Goal: Task Accomplishment & Management: Manage account settings

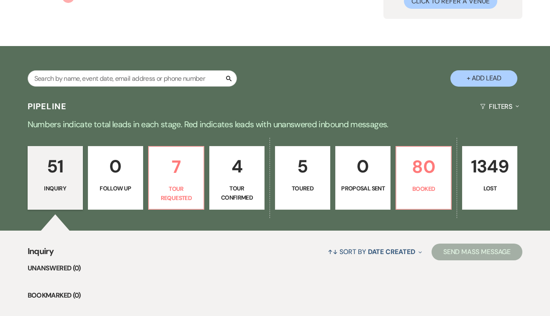
scroll to position [94, 0]
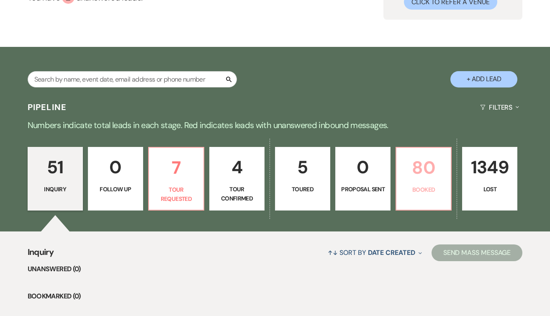
click at [433, 169] on p "80" at bounding box center [423, 168] width 44 height 28
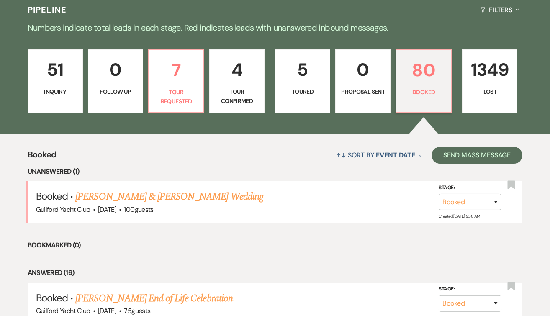
scroll to position [300, 0]
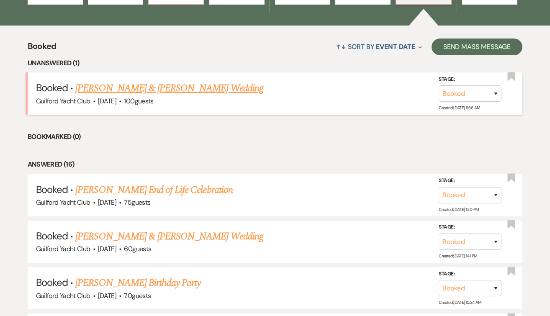
click at [176, 86] on link "[PERSON_NAME] & [PERSON_NAME] Wedding" at bounding box center [168, 88] width 187 height 15
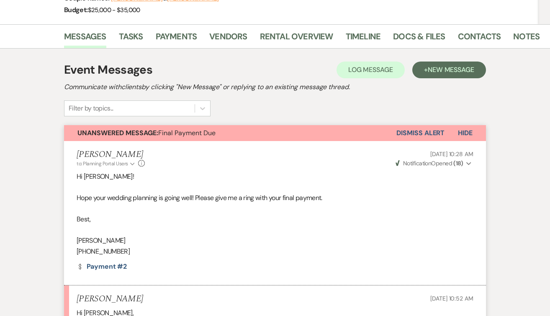
scroll to position [118, 0]
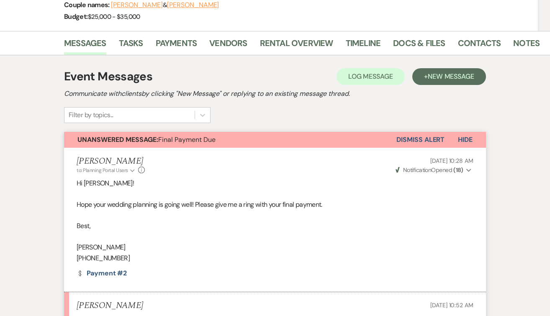
click at [408, 142] on button "Dismiss Alert" at bounding box center [420, 140] width 48 height 16
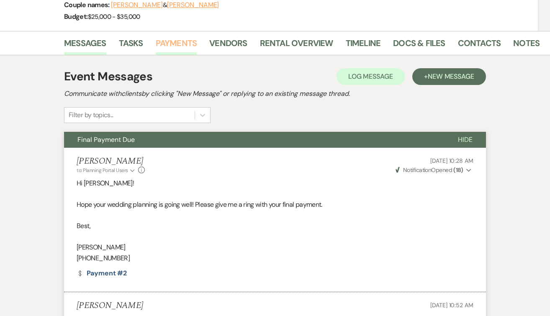
click at [179, 43] on link "Payments" at bounding box center [176, 45] width 41 height 18
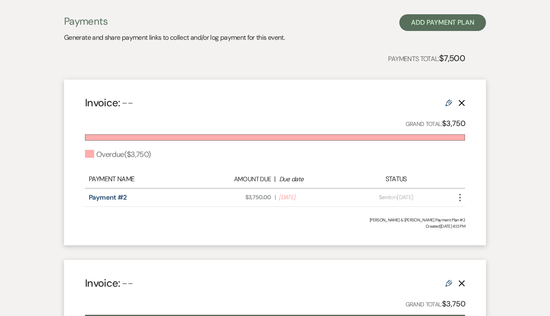
scroll to position [177, 0]
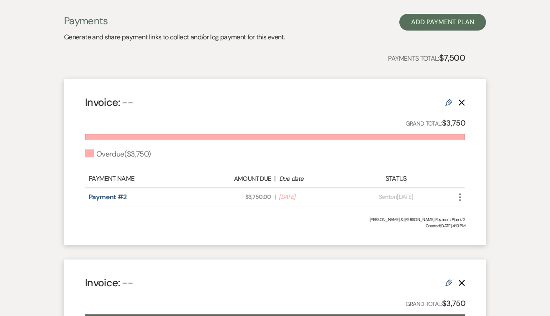
click at [459, 197] on use "button" at bounding box center [460, 197] width 2 height 8
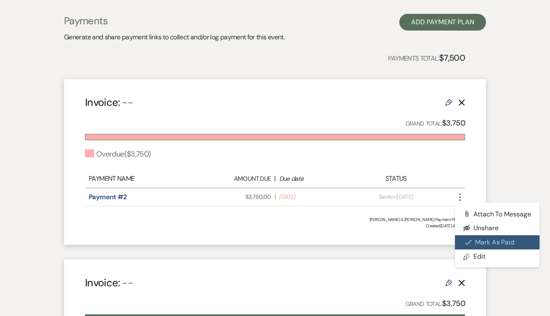
click at [470, 240] on use "button" at bounding box center [468, 241] width 7 height 5
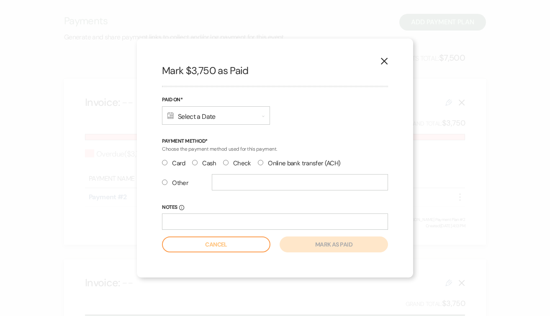
click at [229, 120] on div "Calendar Select a Date Expand" at bounding box center [216, 115] width 108 height 18
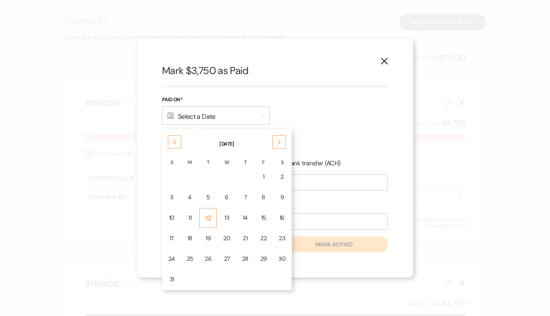
click at [208, 220] on div "12" at bounding box center [208, 217] width 7 height 9
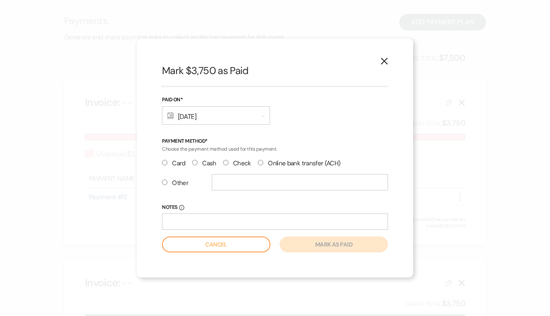
click at [165, 162] on input "Card" at bounding box center [164, 162] width 5 height 5
radio input "true"
click at [298, 227] on input "Notes Info" at bounding box center [275, 221] width 226 height 16
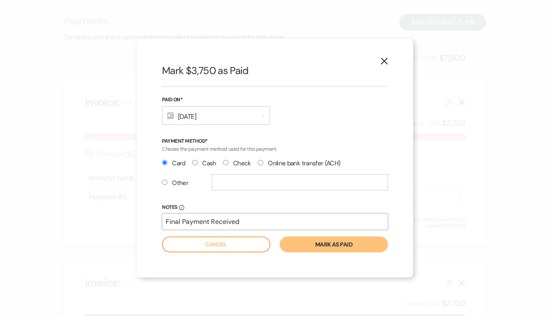
type input "Final Payment Received"
click at [326, 240] on button "Mark as paid" at bounding box center [333, 244] width 108 height 16
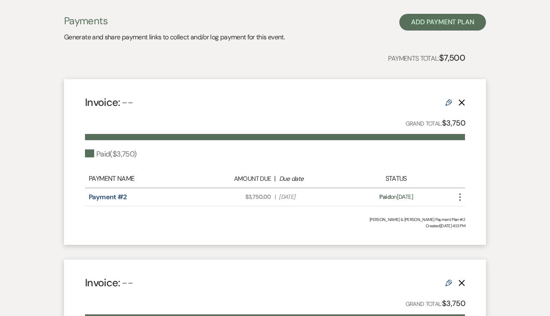
click at [459, 198] on icon "More" at bounding box center [460, 197] width 10 height 10
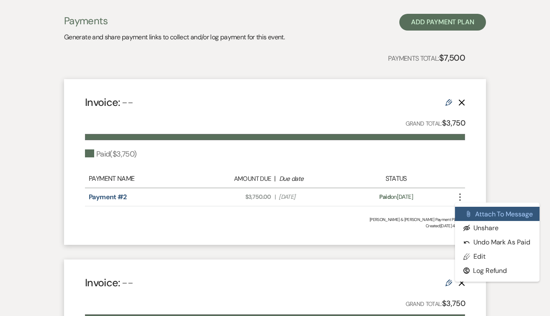
click at [475, 208] on button "Attach File Attach to Message" at bounding box center [497, 214] width 85 height 14
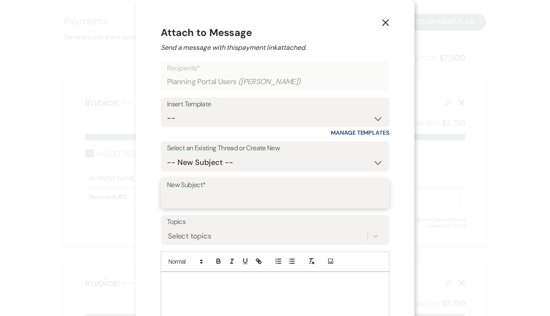
click at [267, 199] on input "New Subject*" at bounding box center [275, 199] width 216 height 16
type input "Thank you for your payment"
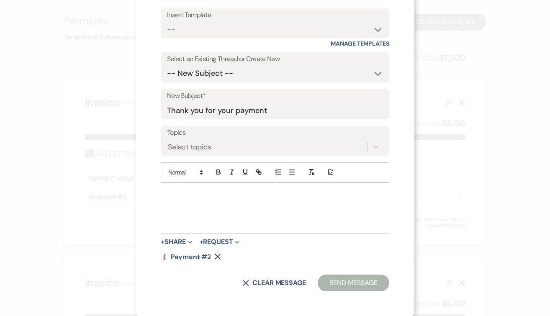
click at [188, 202] on div at bounding box center [275, 208] width 228 height 50
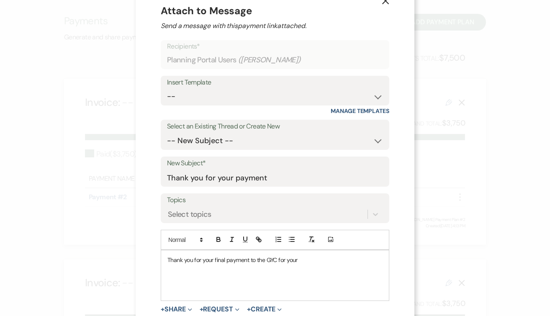
scroll to position [0, 0]
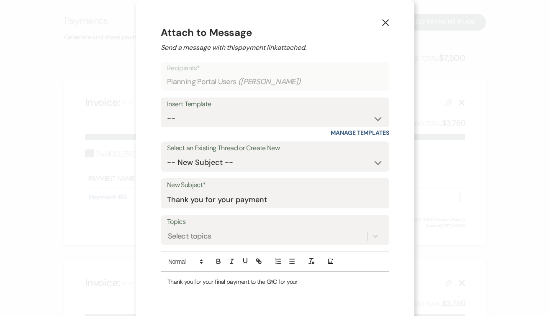
click at [382, 22] on icon "X" at bounding box center [386, 23] width 8 height 8
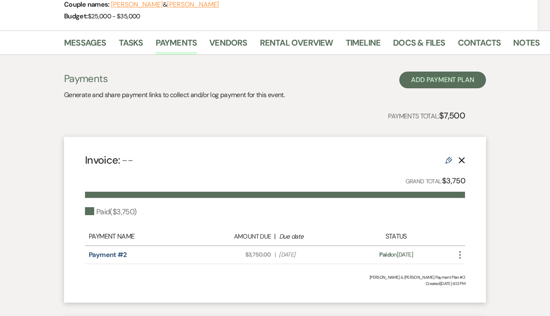
scroll to position [137, 0]
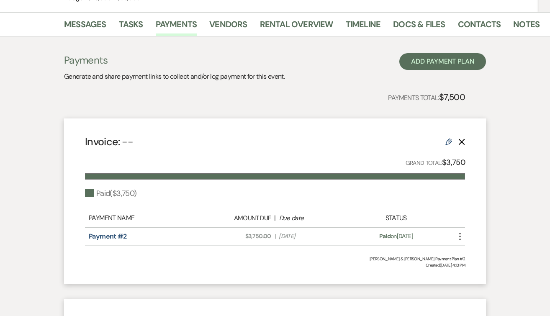
click at [461, 238] on icon "More" at bounding box center [460, 236] width 10 height 10
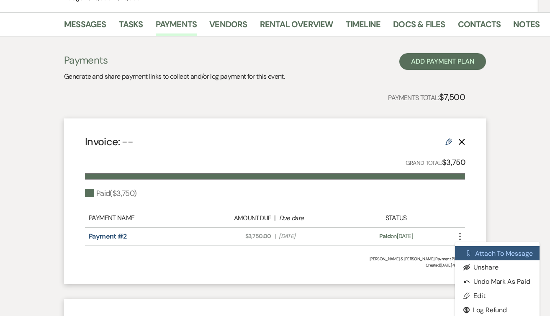
click at [472, 251] on button "Attach File Attach to Message" at bounding box center [497, 253] width 85 height 14
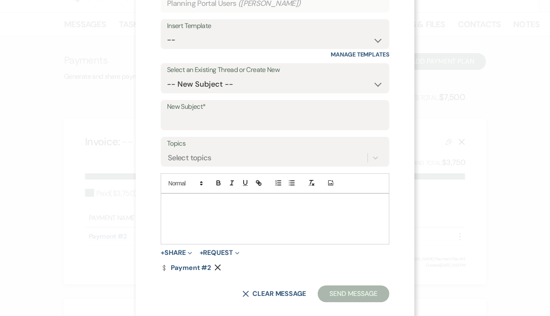
scroll to position [88, 0]
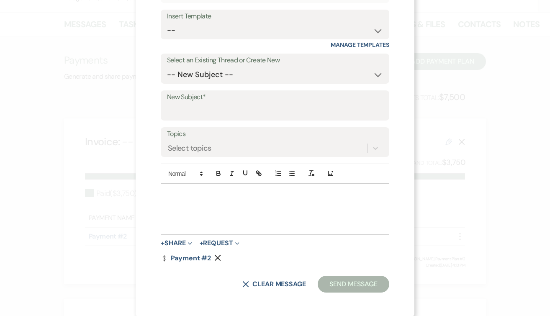
click at [270, 208] on div at bounding box center [275, 209] width 228 height 50
click at [249, 205] on div at bounding box center [275, 209] width 228 height 50
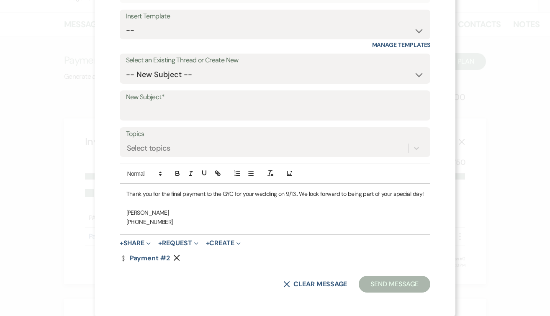
scroll to position [89, 0]
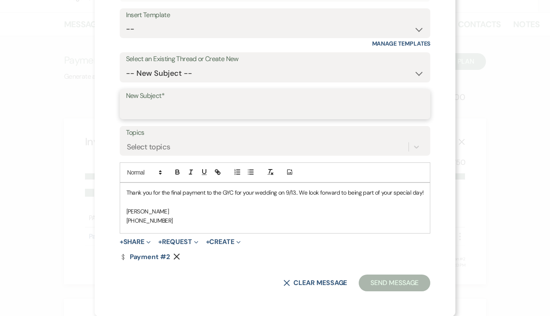
click at [199, 118] on input "New Subject*" at bounding box center [275, 110] width 298 height 16
type input "Thank you for your payment"
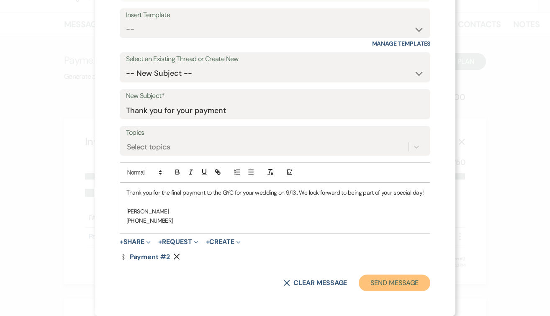
click at [407, 281] on button "Send Message" at bounding box center [395, 282] width 72 height 17
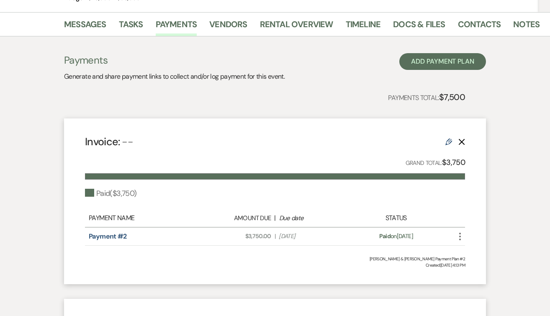
scroll to position [0, 0]
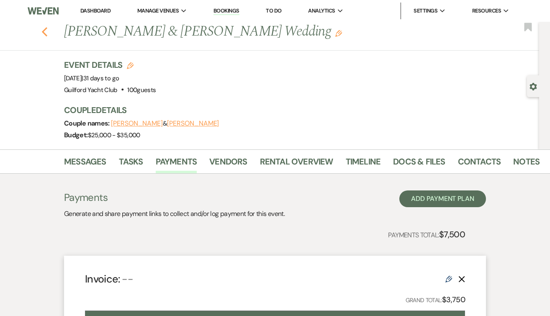
click at [44, 32] on icon "Previous" at bounding box center [44, 32] width 6 height 10
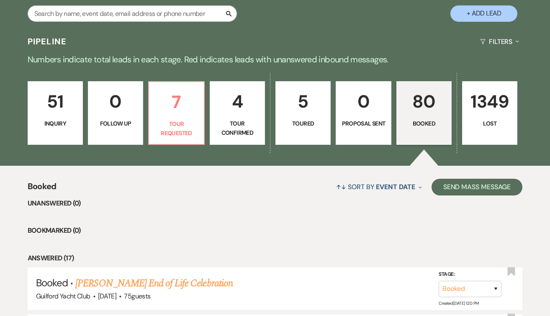
scroll to position [138, 0]
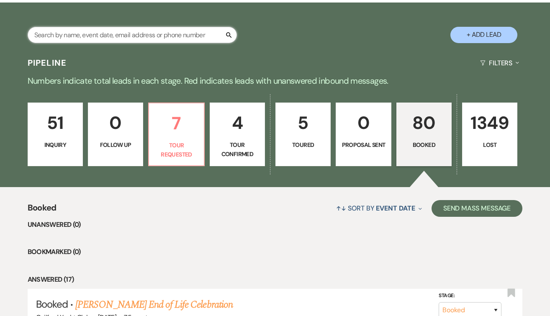
click at [136, 34] on input "text" at bounding box center [132, 35] width 209 height 16
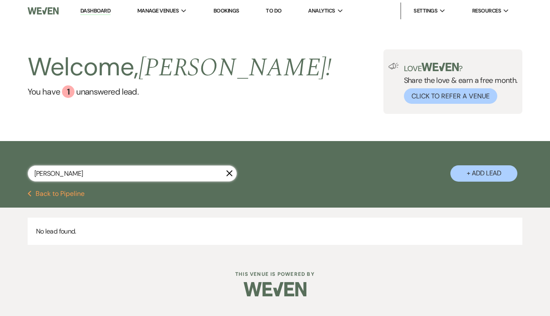
drag, startPoint x: 70, startPoint y: 174, endPoint x: 3, endPoint y: 168, distance: 67.2
click at [3, 168] on div "[PERSON_NAME] + Add Lead" at bounding box center [275, 166] width 550 height 43
type input "jam"
select select "8"
select select "6"
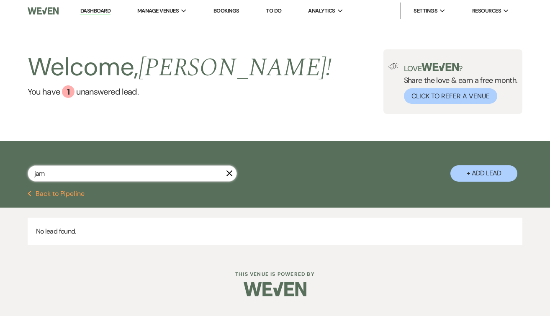
select select "8"
select select "5"
select select "8"
select select "5"
select select "8"
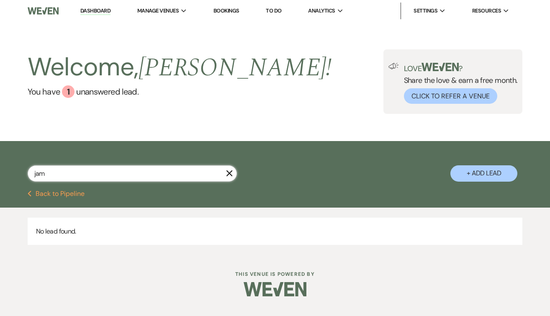
select select "5"
select select "8"
select select "5"
select select "8"
select select "7"
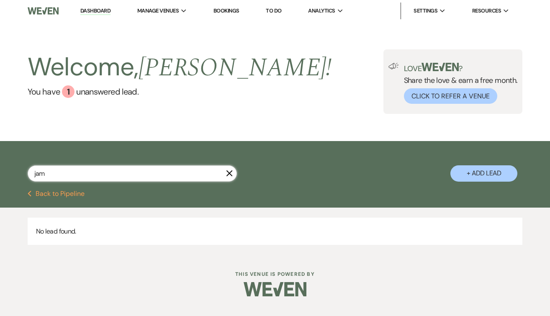
select select "8"
select select "5"
select select "8"
select select "5"
select select "8"
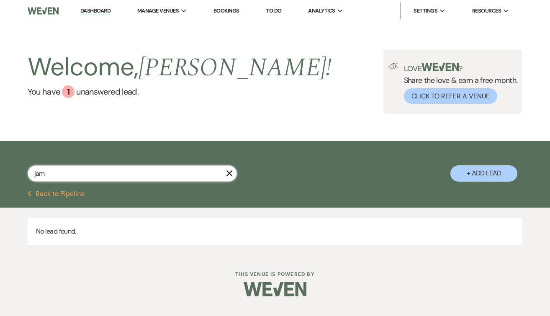
select select "5"
select select "8"
select select "5"
select select "8"
select select "5"
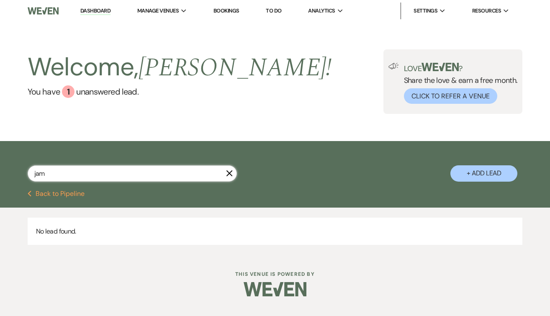
select select "8"
select select "5"
select select "8"
select select "6"
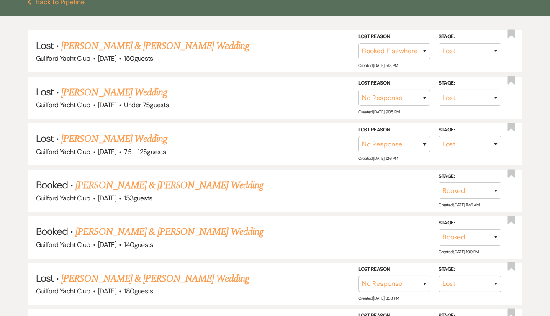
scroll to position [192, 0]
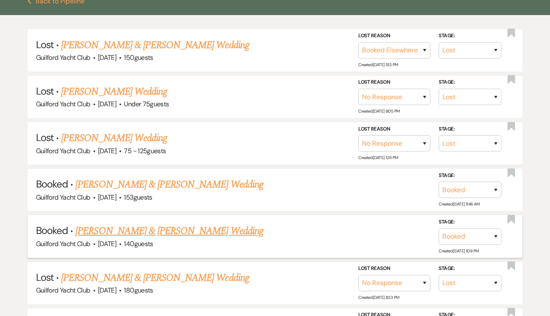
type input "jam"
click at [97, 230] on link "[PERSON_NAME] & [PERSON_NAME] Wedding" at bounding box center [168, 230] width 187 height 15
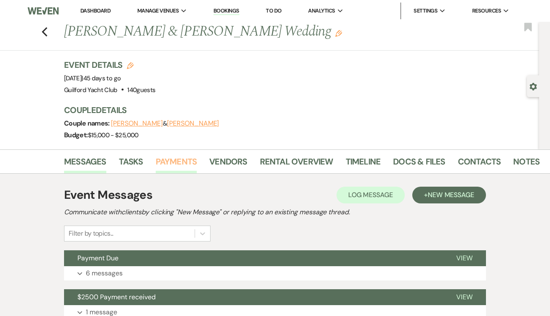
click at [180, 165] on link "Payments" at bounding box center [176, 164] width 41 height 18
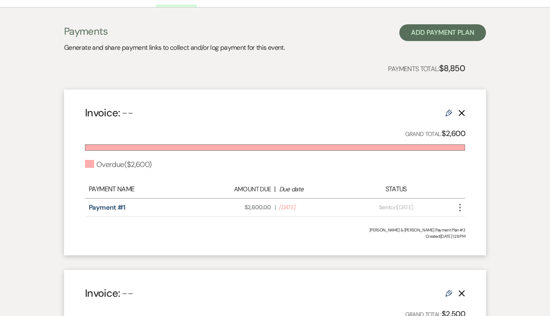
scroll to position [182, 0]
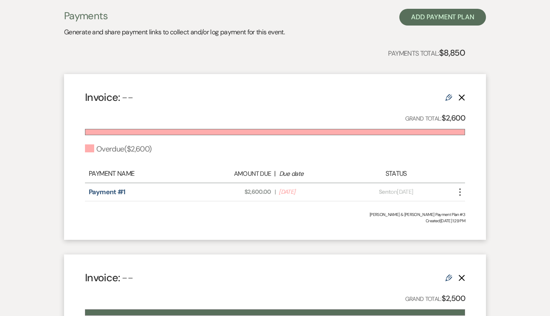
click at [460, 191] on icon "More" at bounding box center [460, 192] width 10 height 10
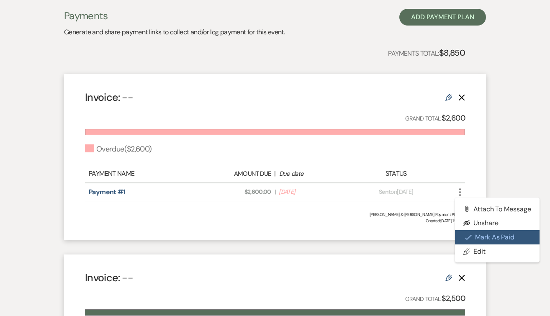
click at [477, 237] on button "Check [PERSON_NAME] [PERSON_NAME] as Paid" at bounding box center [497, 237] width 85 height 14
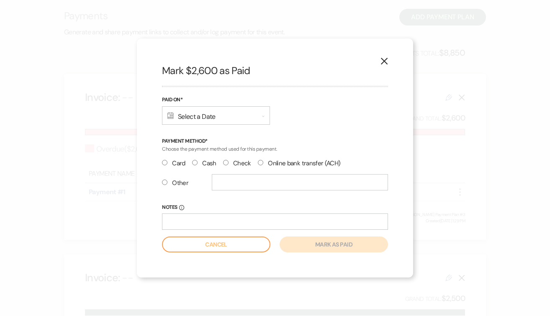
click at [211, 118] on div "Calendar Select a Date Expand" at bounding box center [216, 115] width 108 height 18
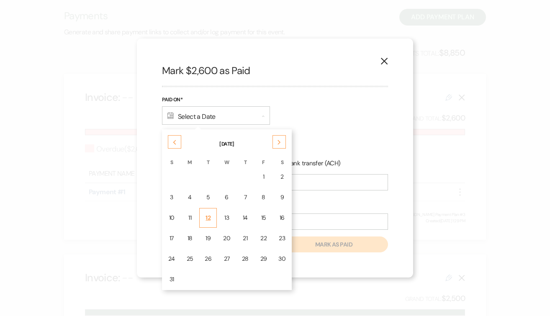
click at [208, 218] on div "12" at bounding box center [208, 217] width 7 height 9
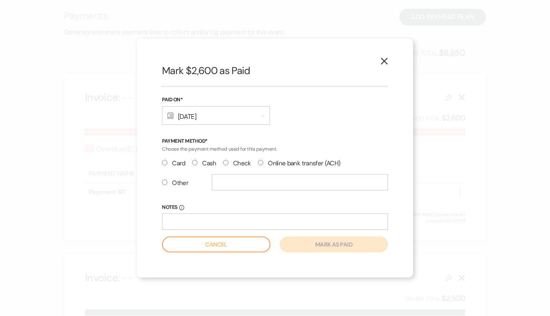
click at [166, 161] on input "Card" at bounding box center [164, 162] width 5 height 5
radio input "true"
click at [246, 224] on input "Notes Info" at bounding box center [275, 221] width 226 height 16
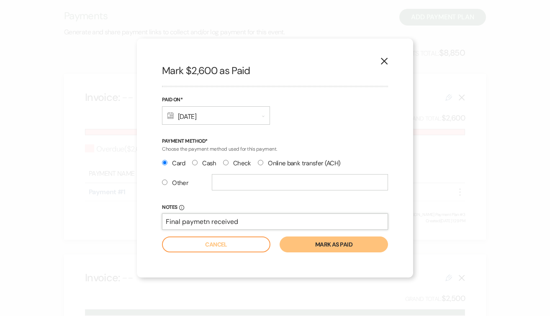
click at [205, 222] on input "Final paymetn received" at bounding box center [275, 221] width 226 height 16
type input "Final payment received"
click at [324, 237] on button "Mark as paid" at bounding box center [333, 244] width 108 height 16
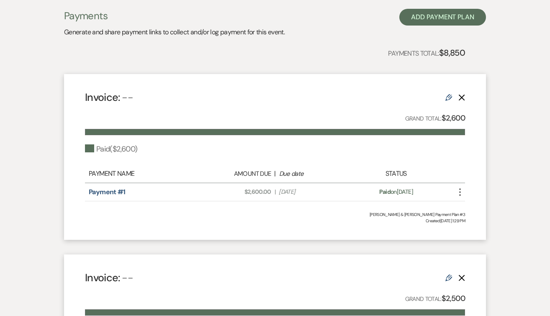
click at [459, 192] on icon "More" at bounding box center [460, 192] width 10 height 10
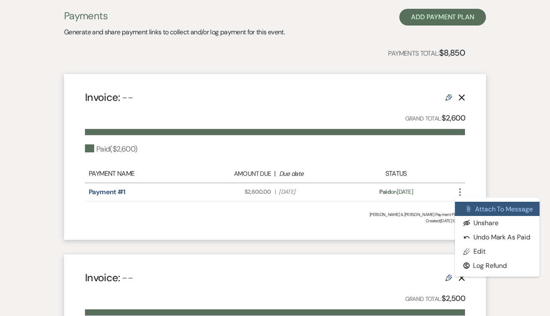
click at [464, 212] on button "Attach File Attach to Message" at bounding box center [497, 209] width 85 height 14
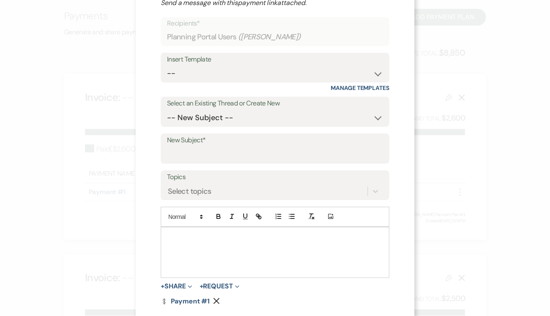
scroll to position [45, 0]
click at [311, 238] on p at bounding box center [274, 236] width 215 height 9
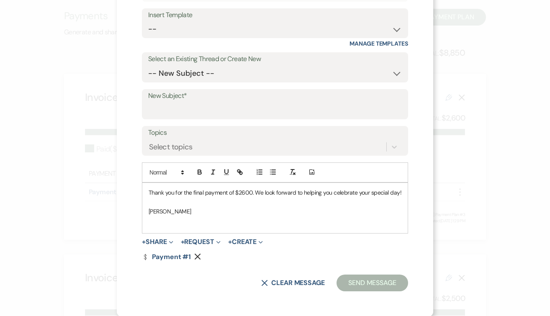
scroll to position [89, 0]
click at [386, 282] on button "Send Message" at bounding box center [372, 283] width 72 height 17
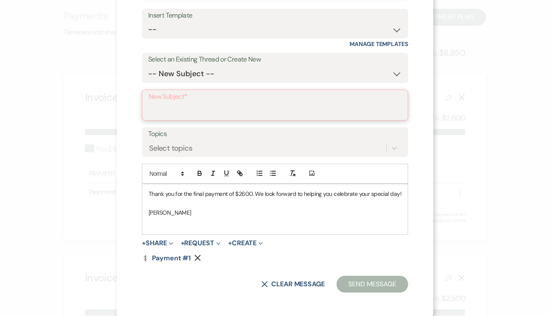
click at [204, 109] on input "New Subject*" at bounding box center [275, 111] width 253 height 16
type input "Thank you for your payment"
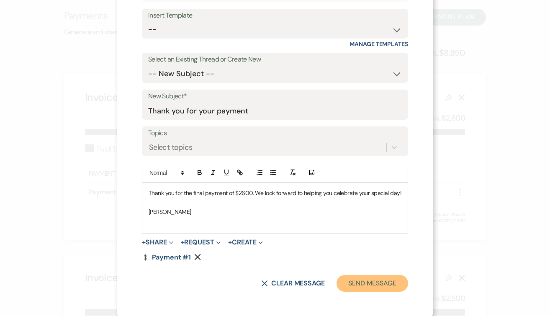
click at [382, 282] on button "Send Message" at bounding box center [372, 283] width 72 height 17
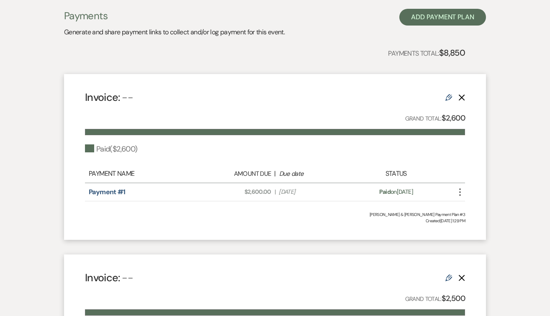
scroll to position [0, 0]
